Goal: Transaction & Acquisition: Book appointment/travel/reservation

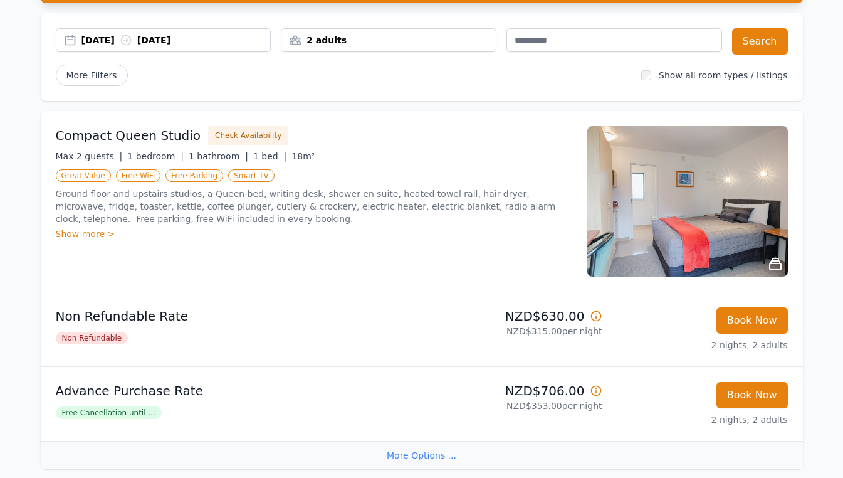
scroll to position [133, 0]
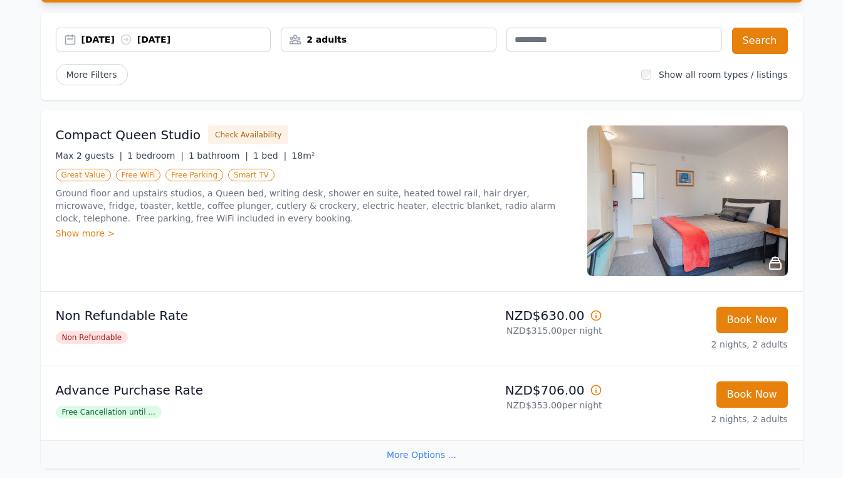
click at [107, 411] on span "Free Cancellation until ..." at bounding box center [109, 412] width 106 height 13
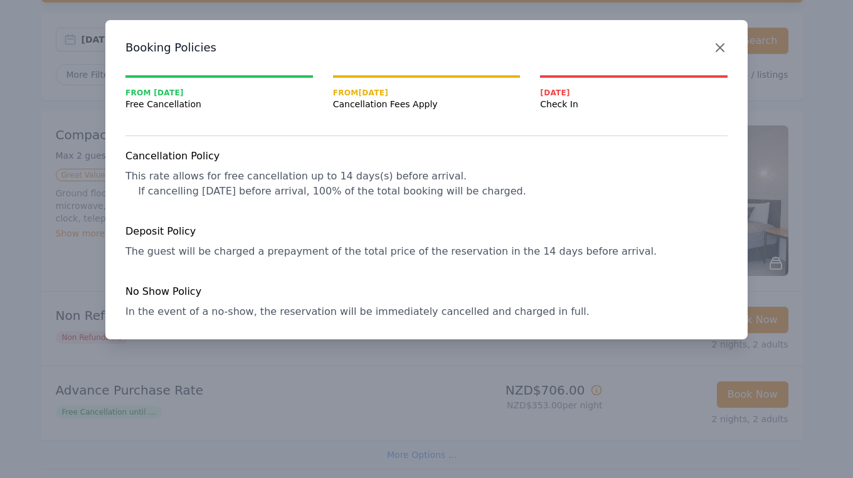
click at [724, 46] on icon "button" at bounding box center [719, 47] width 15 height 15
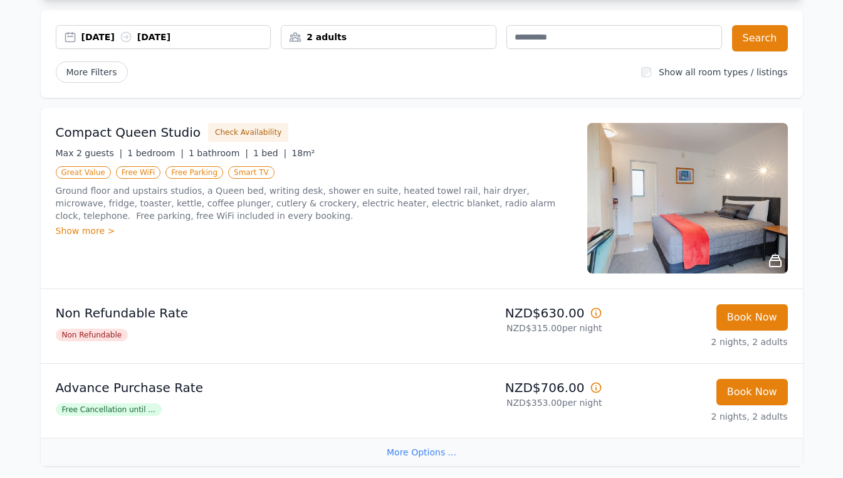
scroll to position [145, 0]
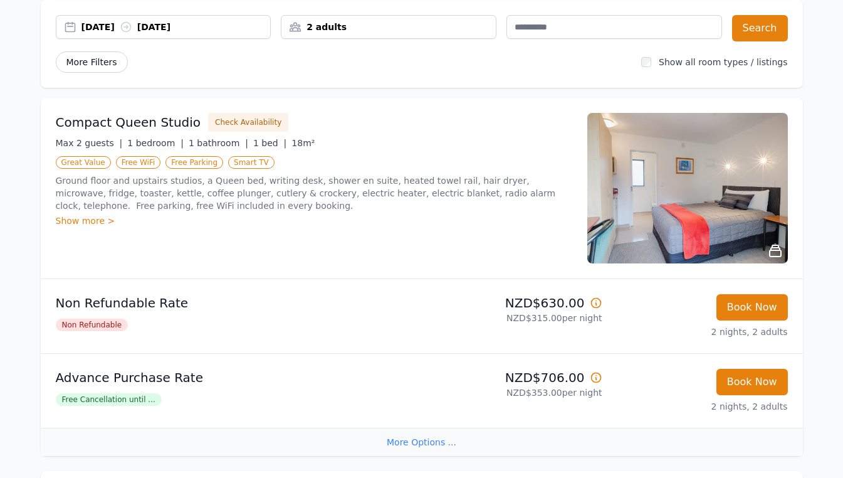
click at [105, 62] on span "More Filters" at bounding box center [92, 61] width 72 height 21
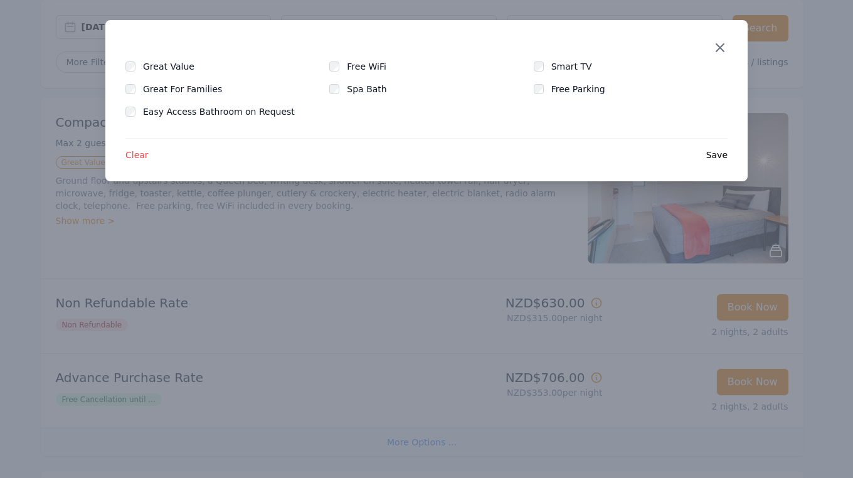
click at [719, 51] on icon "button" at bounding box center [719, 47] width 15 height 15
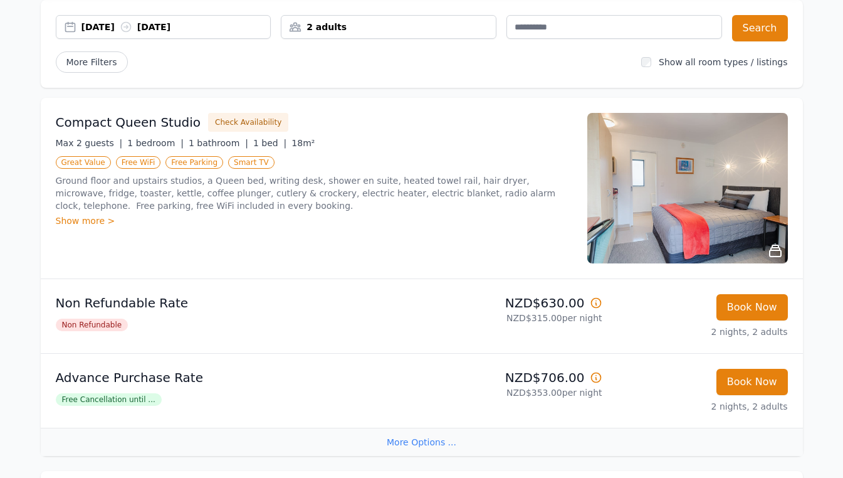
click at [421, 28] on div "2 adults" at bounding box center [389, 27] width 214 height 13
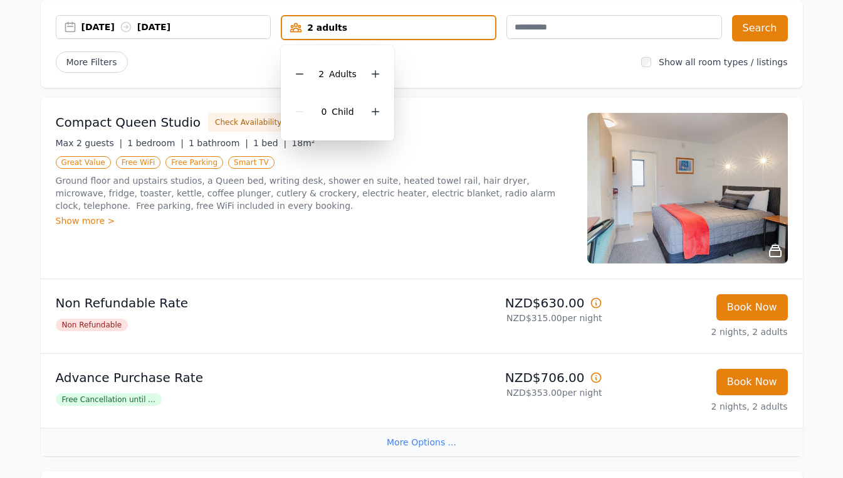
click at [421, 28] on div "2 adults" at bounding box center [388, 27] width 213 height 13
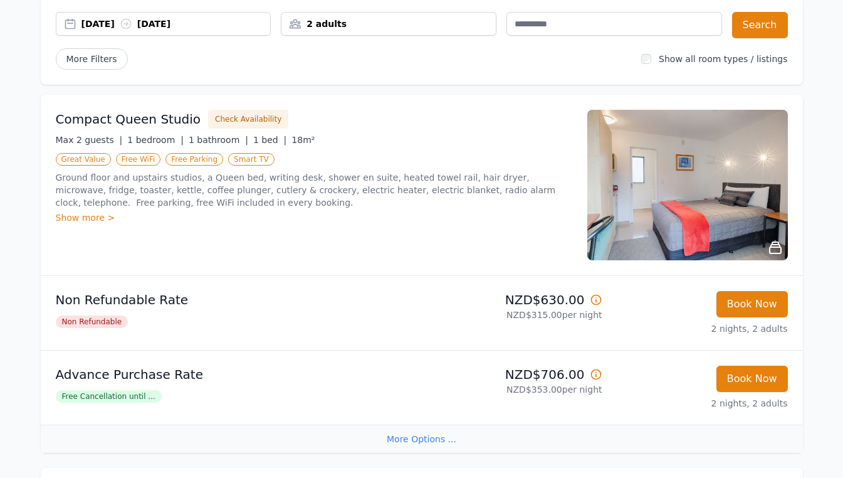
scroll to position [152, 0]
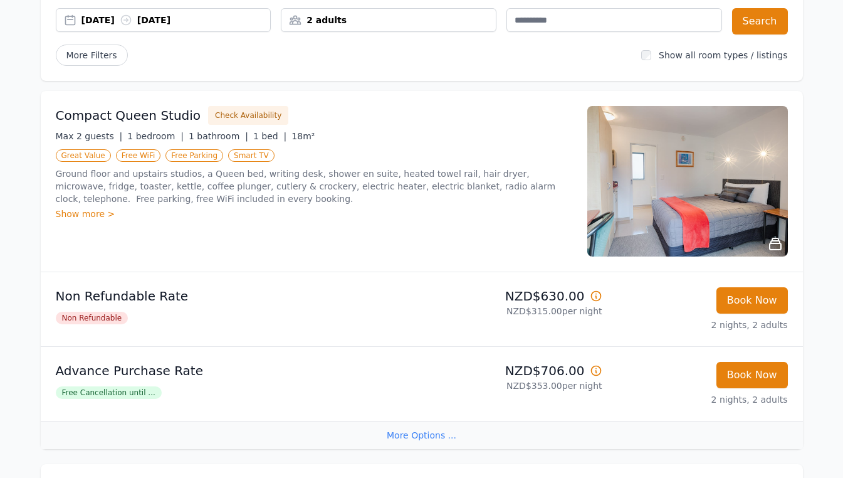
click at [640, 193] on img at bounding box center [688, 181] width 201 height 150
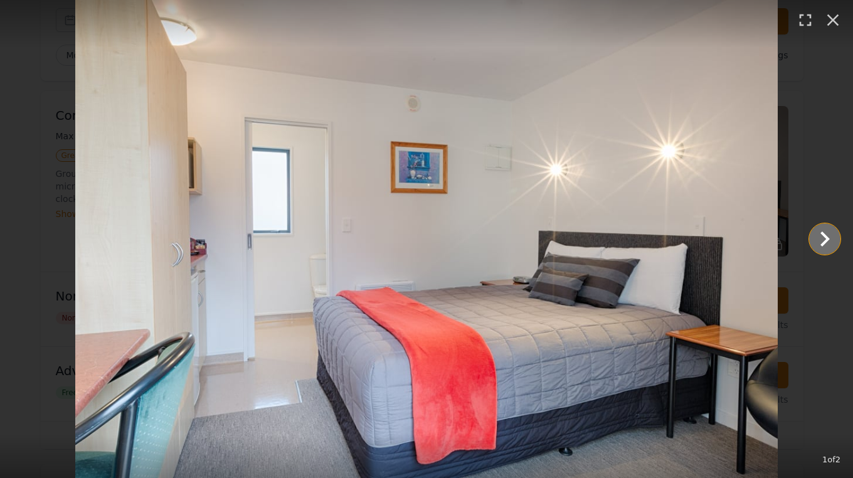
click at [818, 239] on icon "Show slide 2 of 2" at bounding box center [824, 239] width 30 height 30
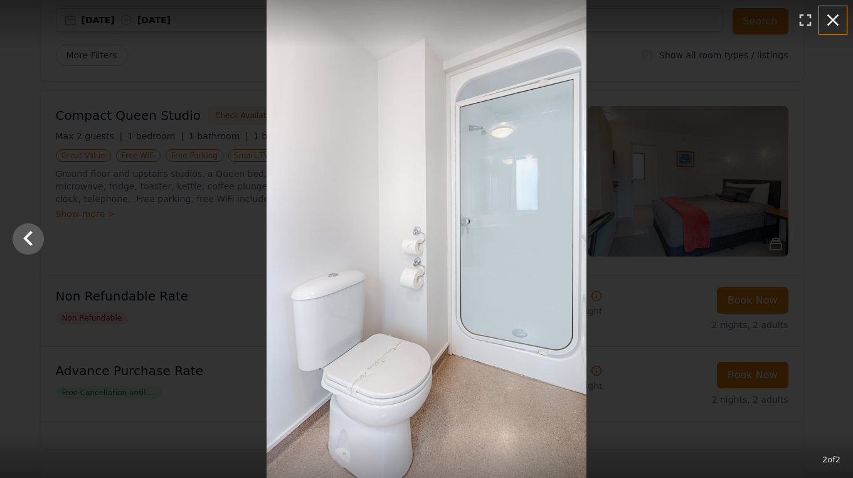
click at [828, 23] on icon "button" at bounding box center [833, 20] width 12 height 12
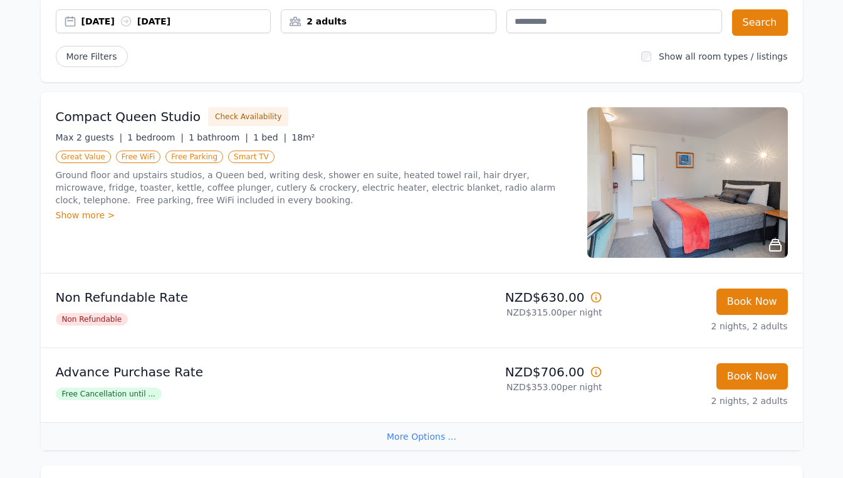
scroll to position [0, 0]
